Goal: Task Accomplishment & Management: Complete application form

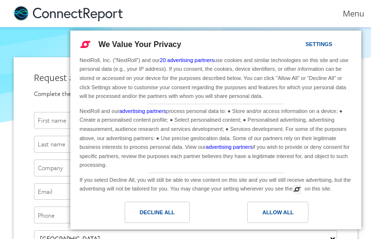
type input "[EMAIL_ADDRESS][DOMAIN_NAME]"
type input "dvNhGBPhff"
type input "zJfJwuGck"
type input "DJlzvmKbEHrATO"
type input "vtDIoIXImAG"
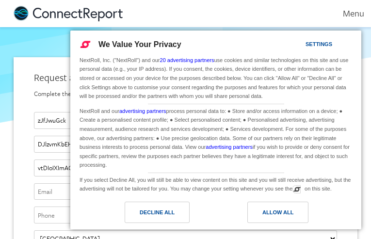
type input "[EMAIL_ADDRESS][DOMAIN_NAME]"
type input "5563298532"
